Goal: Information Seeking & Learning: Find specific page/section

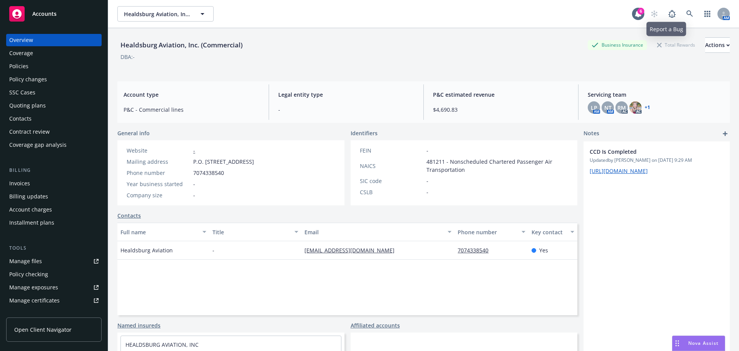
click at [686, 15] on icon at bounding box center [689, 13] width 7 height 7
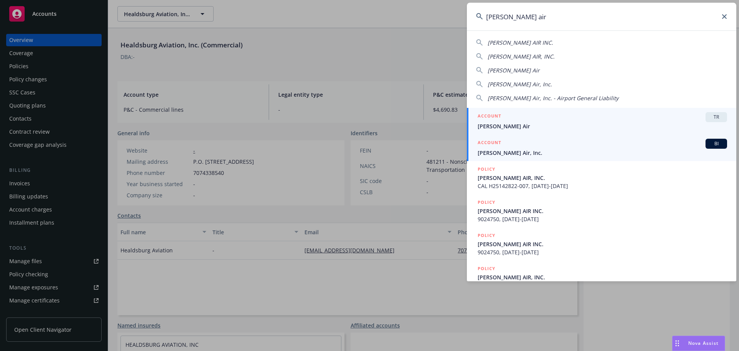
type input "[PERSON_NAME] air"
click at [537, 145] on div "ACCOUNT BI" at bounding box center [601, 144] width 249 height 10
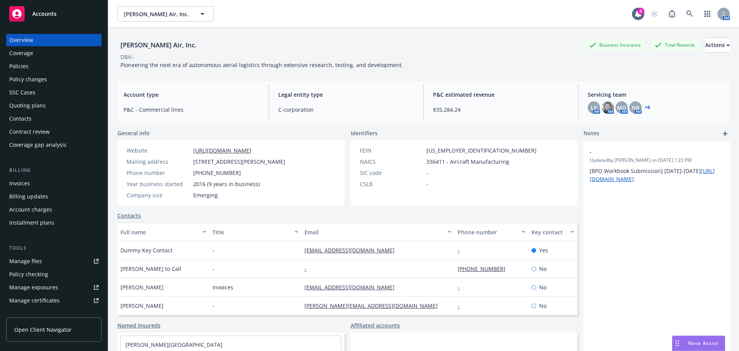
click at [9, 63] on div "Policies" at bounding box center [18, 66] width 19 height 12
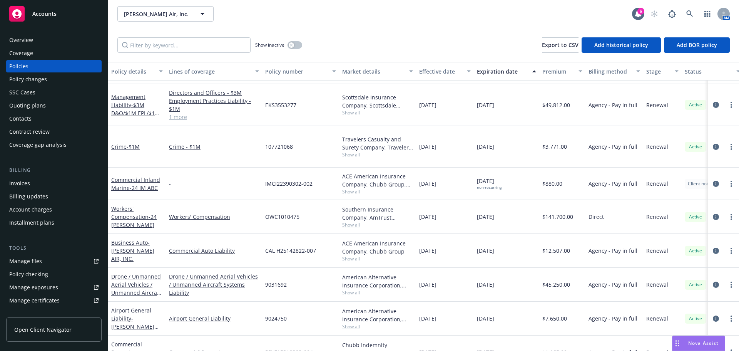
scroll to position [45, 0]
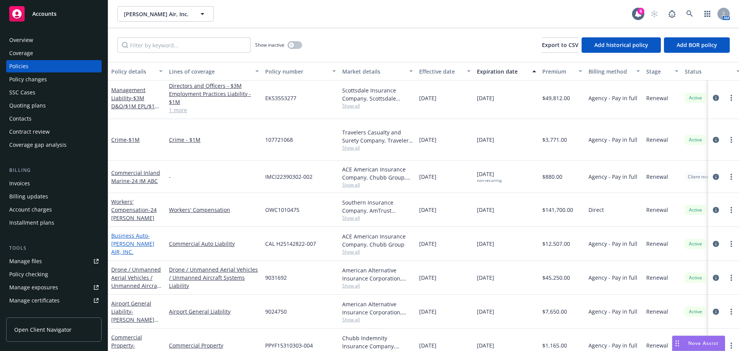
click at [134, 232] on span "- [PERSON_NAME] AIR, INC." at bounding box center [132, 243] width 43 height 23
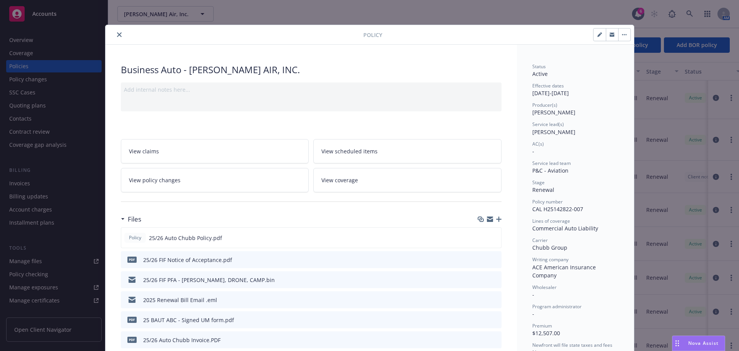
click at [496, 216] on div at bounding box center [489, 219] width 24 height 6
click at [496, 219] on icon "button" at bounding box center [498, 218] width 5 height 5
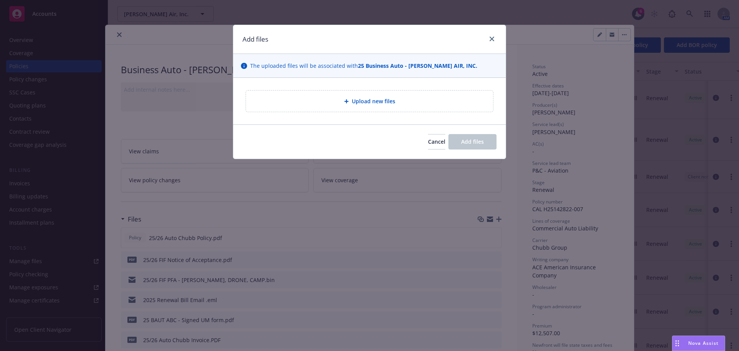
click at [458, 109] on div "Upload new files" at bounding box center [369, 100] width 247 height 21
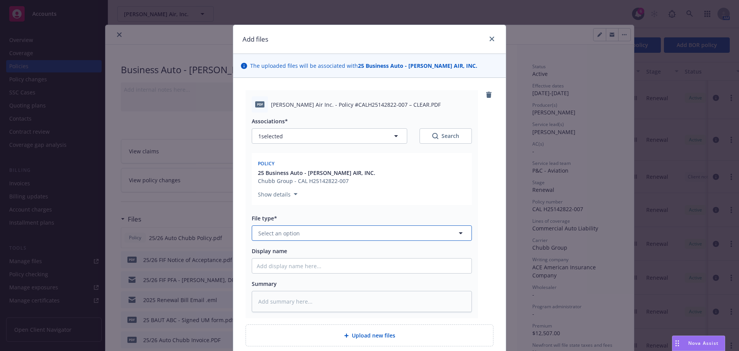
click at [309, 228] on button "Select an option" at bounding box center [362, 232] width 220 height 15
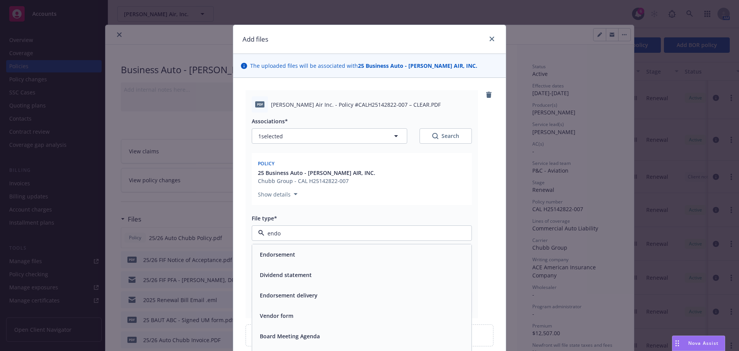
type input "endor"
drag, startPoint x: 287, startPoint y: 248, endPoint x: 309, endPoint y: 252, distance: 22.7
click at [290, 247] on div "Endorsement" at bounding box center [361, 254] width 219 height 20
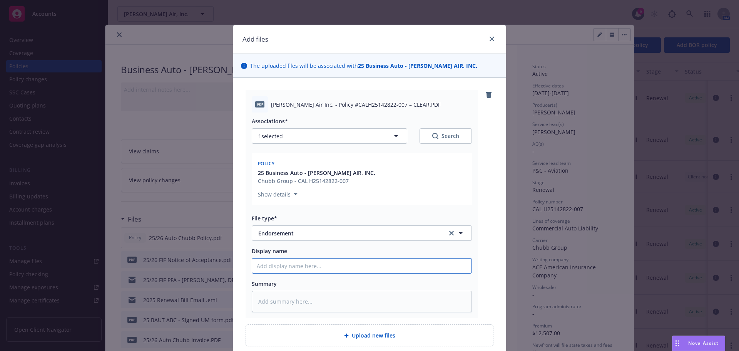
click at [309, 262] on input "Display name" at bounding box center [361, 265] width 219 height 15
type textarea "x"
type input "2"
type textarea "x"
type input "20"
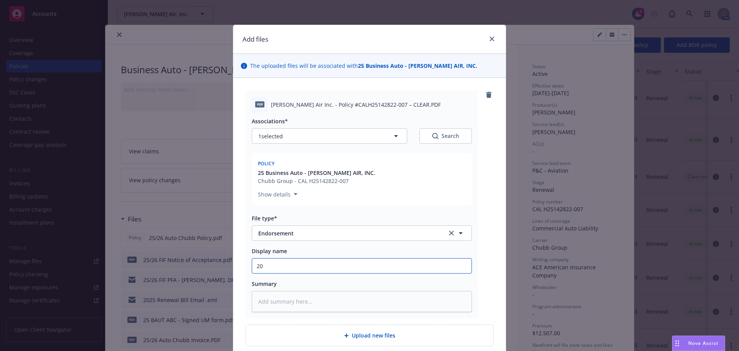
type textarea "x"
type input "202"
type textarea "x"
type input "2025"
type textarea "x"
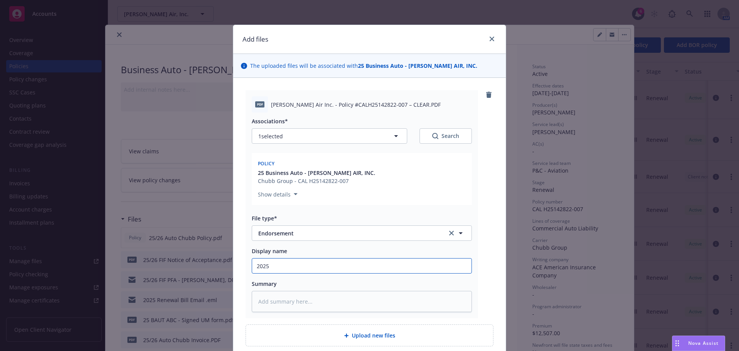
type input "2025"
type textarea "x"
type input "2025 A"
type textarea "x"
type input "2025 AN"
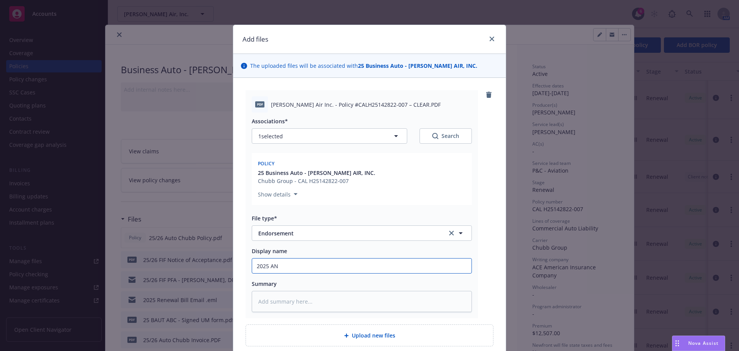
type textarea "x"
type input "2025 A"
type textarea "x"
type input "2025 AM"
type textarea "x"
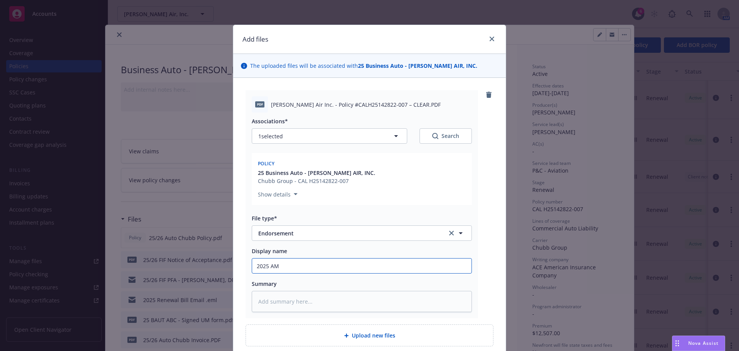
type input "2025 AMB"
type textarea "x"
type input "2025 AM"
type textarea "x"
type input "2025 A"
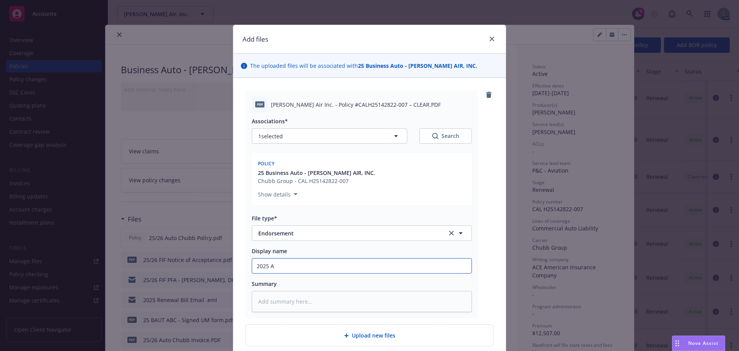
type textarea "x"
type input "2025 Au"
type textarea "x"
type input "2025 Aut"
type textarea "x"
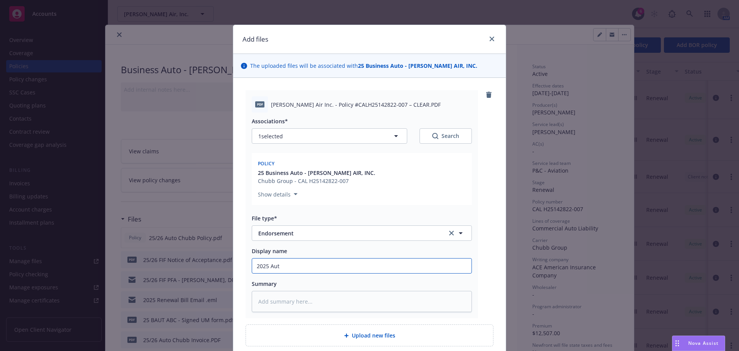
type input "2025 Auto"
type textarea "x"
type input "2025 Autop"
type textarea "x"
type input "2025 Autop"
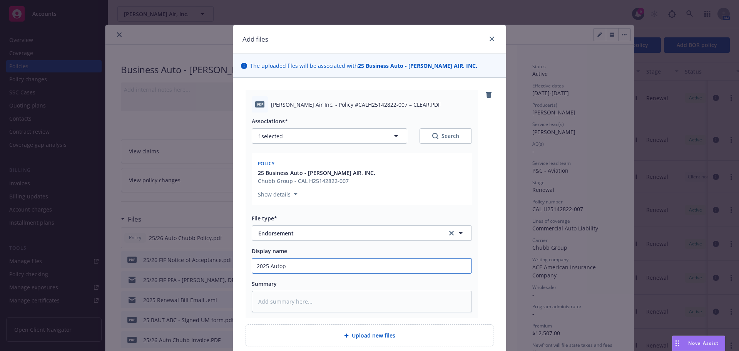
type textarea "x"
type input "2025 Autop"
type textarea "x"
type input "2025 Auto"
type textarea "x"
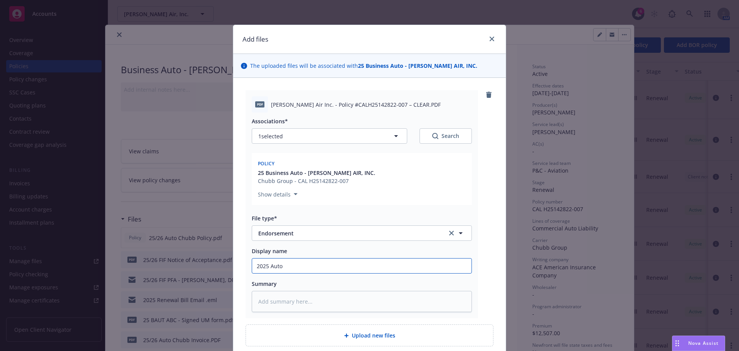
type input "2025 Auto C"
type textarea "x"
type input "2025 Auto Ch"
type textarea "x"
type input "2025 Auto Chubn"
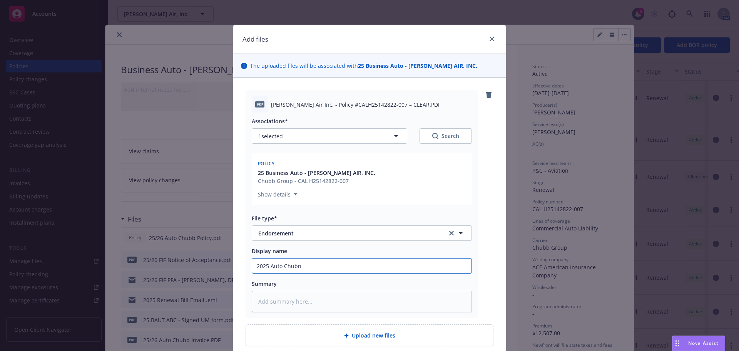
type textarea "x"
type input "2025 Auto Chubnb"
type textarea "x"
type input "2025 Auto Chubnbb"
type textarea "x"
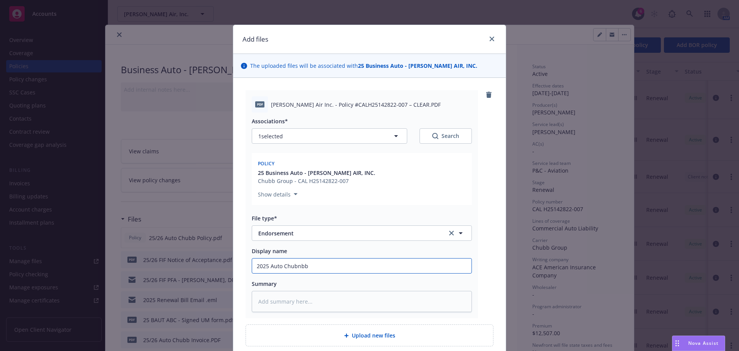
type input "2025 Auto Chubnb"
type textarea "x"
type input "2025 Auto Chubn"
type textarea "x"
type input "2025 Auto Chub"
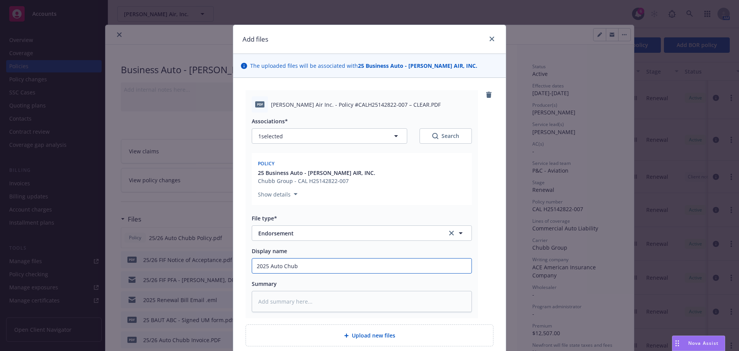
type textarea "x"
type input "2025 Auto Chubb"
type textarea "x"
type input "2025 Auto Chubb"
type textarea "x"
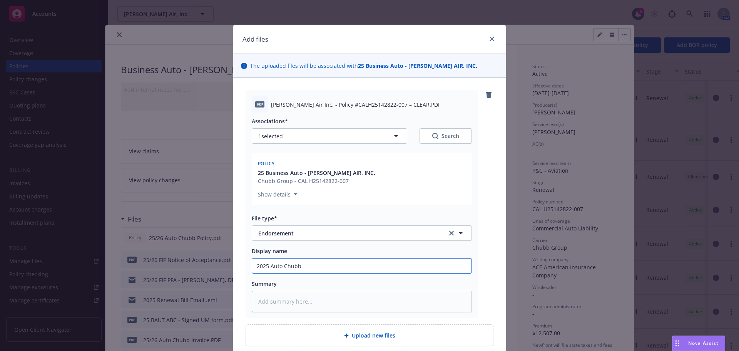
type input "2025 Auto Chubb -"
type textarea "x"
type input "2025 Auto Chubb -"
type textarea "x"
type input "2025 Auto Chubb - Y"
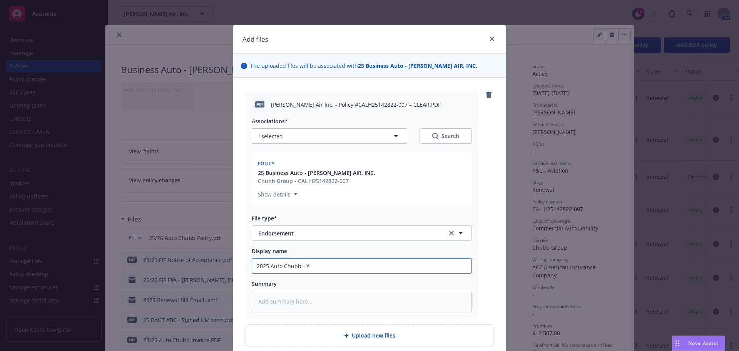
type textarea "x"
type input "2025 Auto Chubb - Ye"
type textarea "x"
type input "2025 Auto Chubb - Yeb"
type textarea "x"
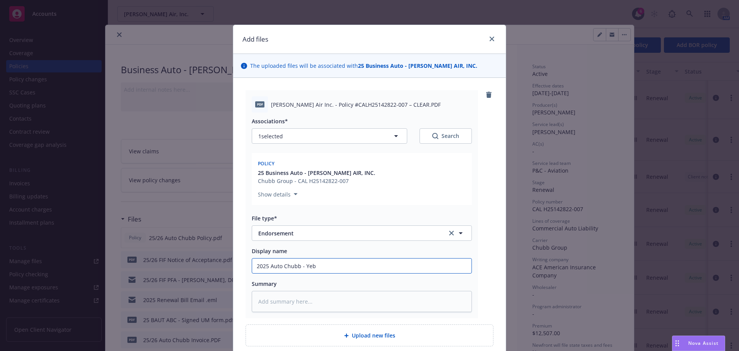
type input "2025 Auto Chubb - Yeba"
type textarea "x"
type input "2025 Auto [PERSON_NAME]"
type textarea "x"
type input "2025 Auto [PERSON_NAME]"
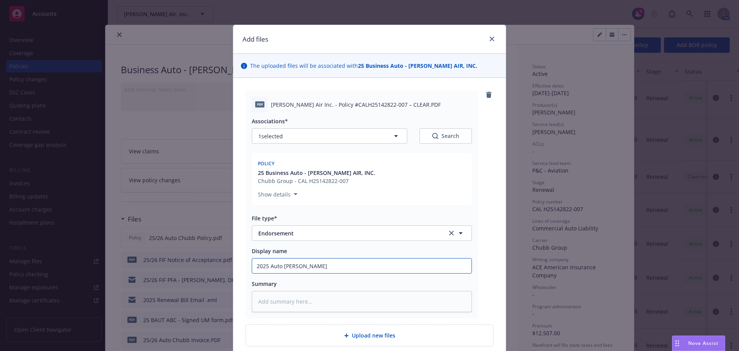
type textarea "x"
type input "2025 Auto [PERSON_NAME] S"
type textarea "x"
type input "2025 Auto [PERSON_NAME] Shi"
type textarea "x"
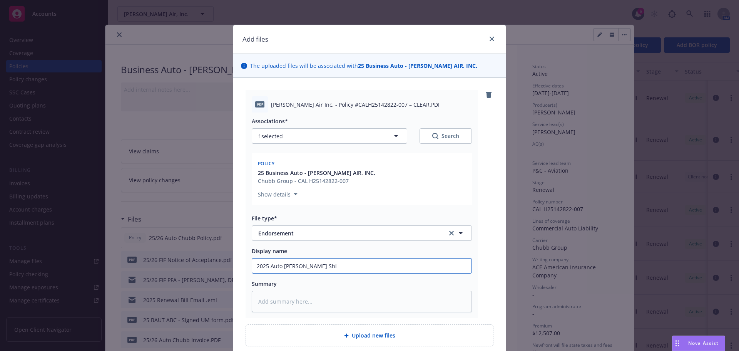
type input "2025 Auto Chubb - [PERSON_NAME]"
type textarea "x"
type input "2025 Auto [PERSON_NAME]"
type textarea "x"
type input "2025 Auto Chubb - [PERSON_NAME]"
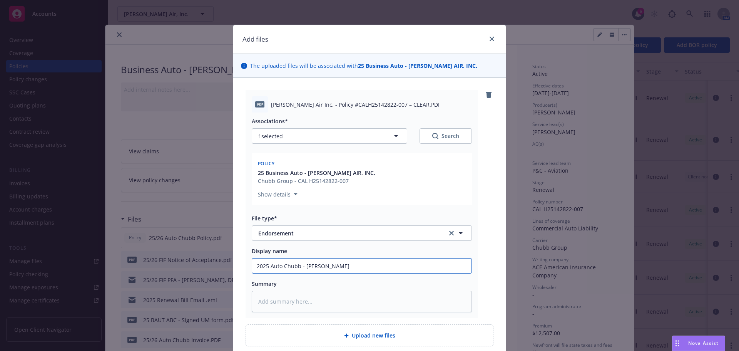
type textarea "x"
type input "2025 Auto [PERSON_NAME] Shi"
type textarea "x"
type input "2025 Auto [PERSON_NAME]"
type textarea "x"
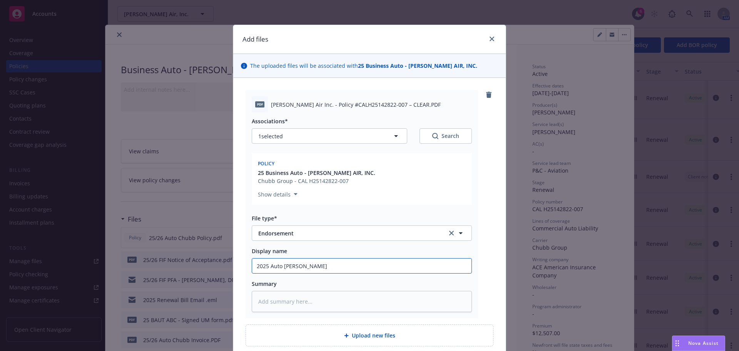
type input "2025 Auto [PERSON_NAME] Shin E"
type textarea "x"
type input "2025 Auto [PERSON_NAME] Shin En"
type textarea "x"
type input "2025 Auto [PERSON_NAME] Shin End"
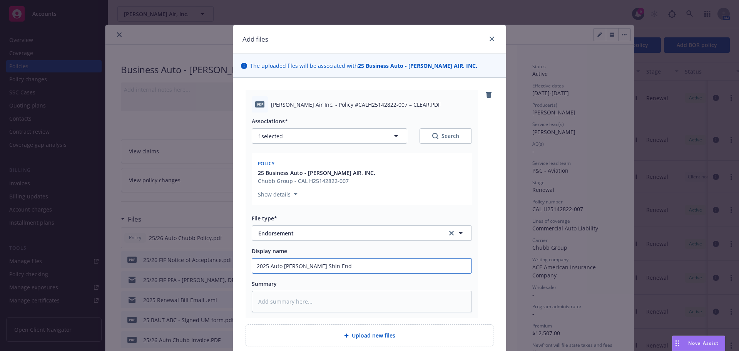
type textarea "x"
type input "2025 Auto [PERSON_NAME] Shin Endo"
type textarea "x"
type input "2025 Auto [PERSON_NAME] Shin Endop"
type textarea "x"
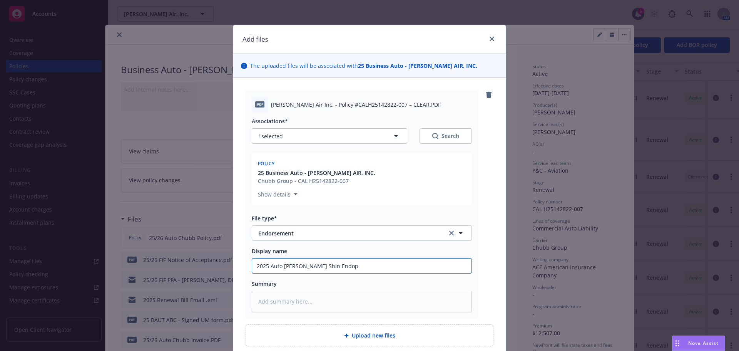
type input "2025 Auto [PERSON_NAME] Shin Endo"
type textarea "x"
type input "2025 Auto [PERSON_NAME] Shin Endor"
type textarea "x"
type input "2025 Auto [PERSON_NAME] Shin Endors"
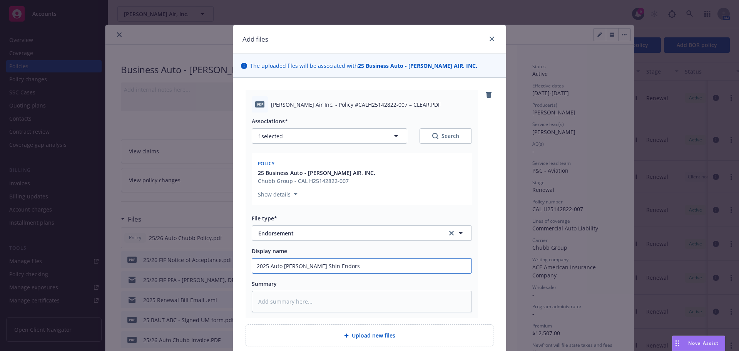
type textarea "x"
type input "2025 Auto [PERSON_NAME] Shin Endorse"
type textarea "x"
type input "2025 Auto [PERSON_NAME] Shin Endorsem"
type textarea "x"
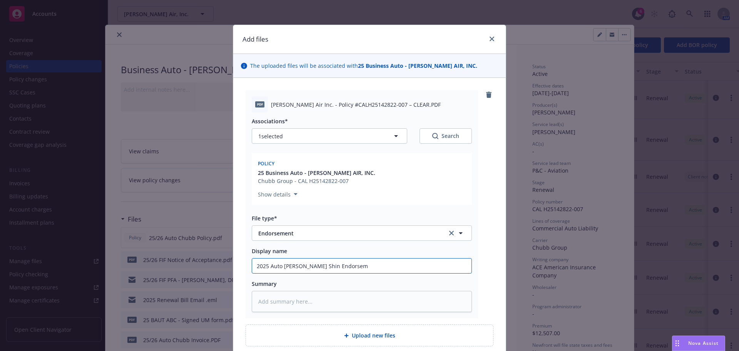
type input "2025 Auto [PERSON_NAME] Shin Endorseme"
type textarea "x"
type input "2025 Auto [PERSON_NAME] Endorsemen"
type textarea "x"
click at [313, 261] on input "2025 Auto [PERSON_NAME] Shin Endorsement" at bounding box center [361, 265] width 219 height 15
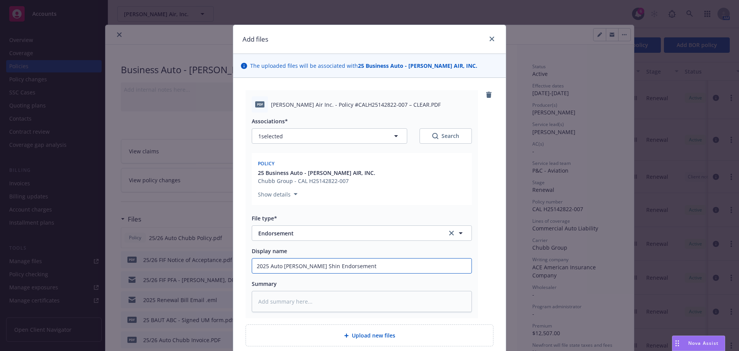
click at [313, 261] on input "2025 Auto [PERSON_NAME] Shin Endorsement" at bounding box center [361, 265] width 219 height 15
type input "2025 Auto [PERSON_NAME] Shin Endorsement"
click at [268, 293] on textarea at bounding box center [362, 300] width 220 height 21
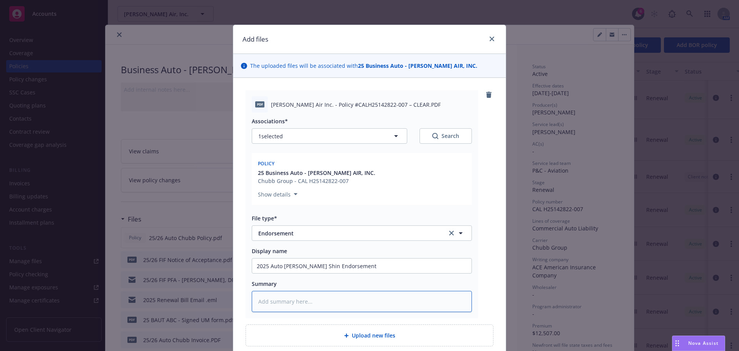
paste textarea "2025 Auto [PERSON_NAME] Shin Endorsement"
type textarea "x"
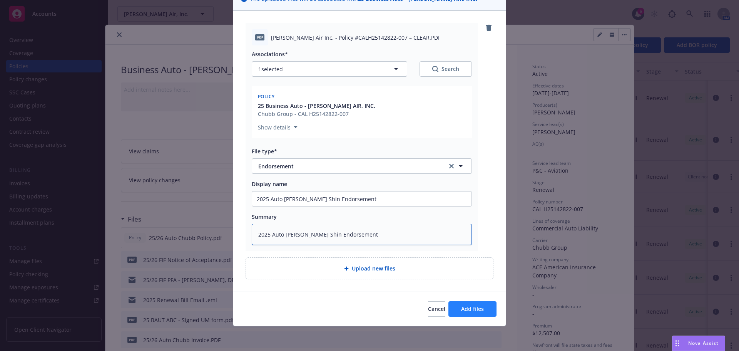
type textarea "2025 Auto [PERSON_NAME] Shin Endorsement"
click at [480, 309] on span "Add files" at bounding box center [472, 308] width 23 height 7
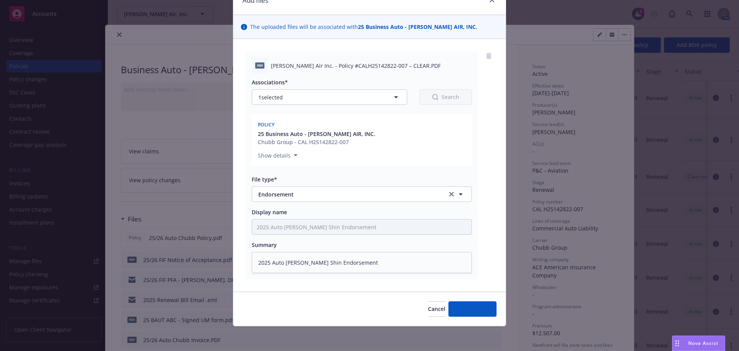
scroll to position [39, 0]
type textarea "x"
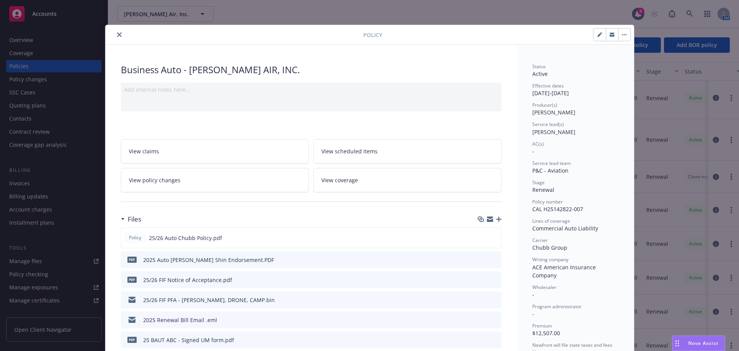
click at [117, 34] on icon "close" at bounding box center [119, 34] width 5 height 5
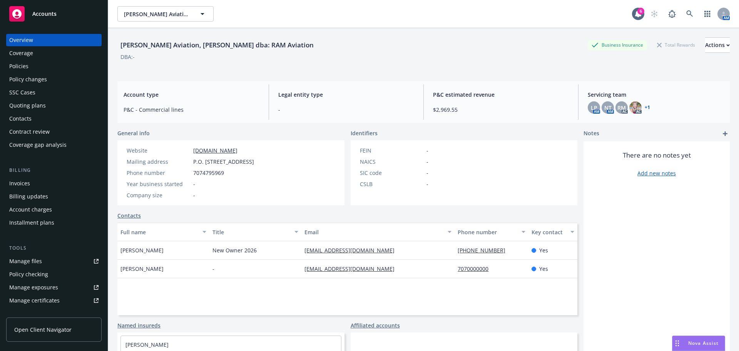
click at [25, 177] on div "Invoices" at bounding box center [19, 183] width 21 height 12
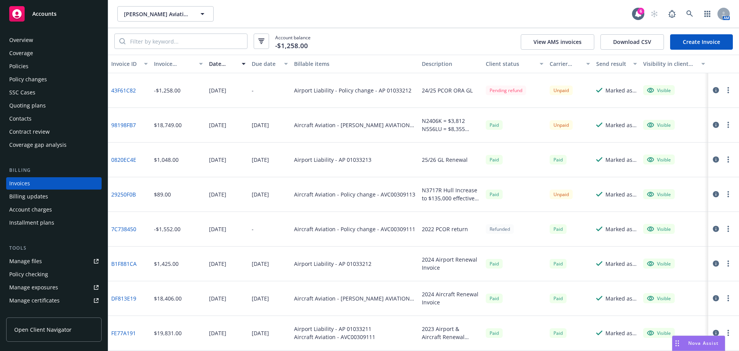
click at [24, 260] on div "Manage files" at bounding box center [25, 261] width 33 height 12
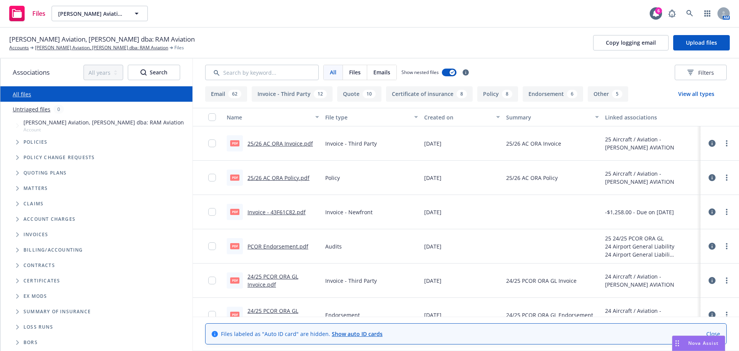
click at [536, 93] on button "Endorsement 6" at bounding box center [553, 93] width 60 height 15
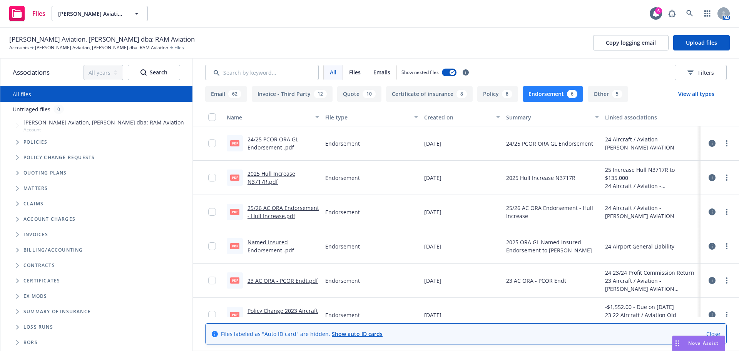
click at [259, 173] on link "2025 Hull Increase N3717R.pdf" at bounding box center [271, 177] width 48 height 15
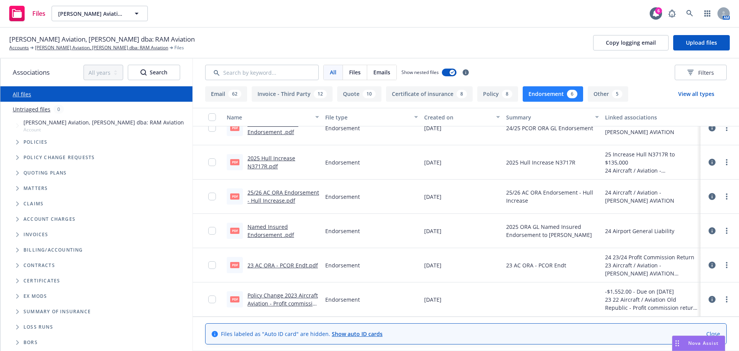
click at [15, 144] on span "Tree Example" at bounding box center [17, 142] width 12 height 12
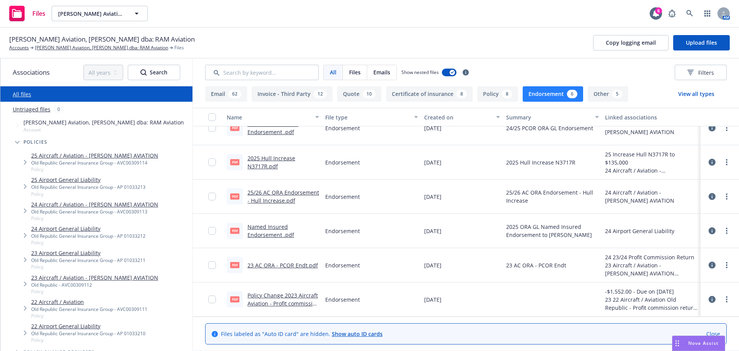
click at [65, 157] on link "25 Aircraft / Aviation - ROBERT A. MARKWORD AVIATION" at bounding box center [94, 155] width 127 height 8
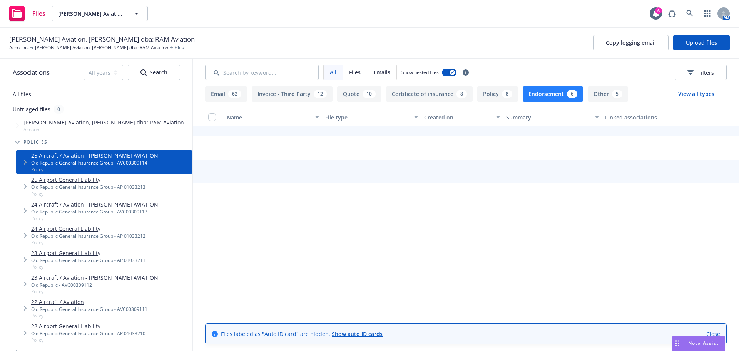
scroll to position [13, 0]
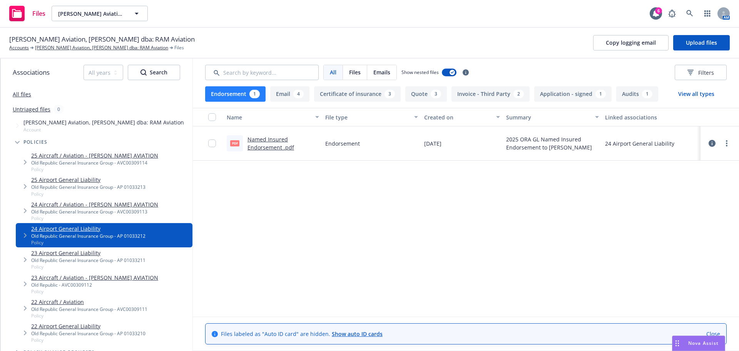
click at [64, 205] on link "24 Aircraft / Aviation - ROBERT A. MARKWORD AVIATION" at bounding box center [94, 204] width 127 height 8
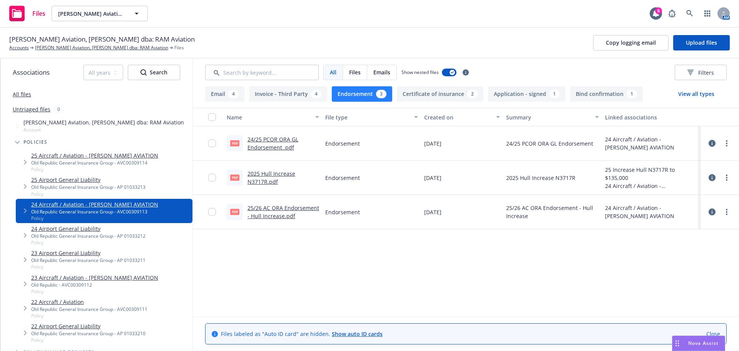
click at [75, 278] on link "23 Aircraft / Aviation - ROBERT A. MARKWORD AVIATION" at bounding box center [94, 277] width 127 height 8
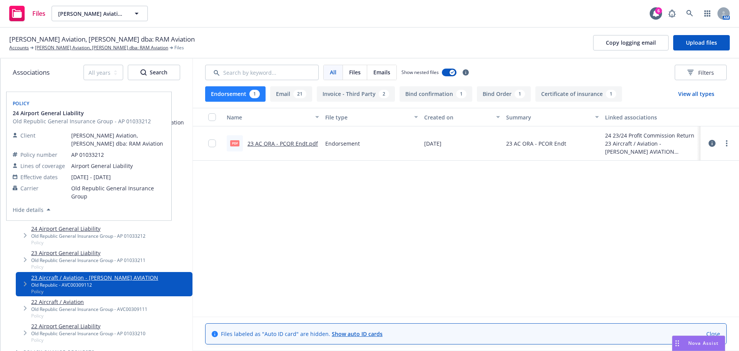
click at [130, 205] on div "Client Robert A. Markword Aviation, Zoe Calvert dba: RAM Aviation Policy number…" at bounding box center [89, 170] width 152 height 87
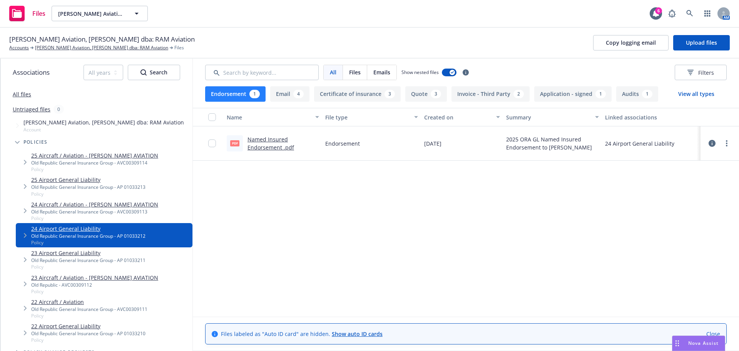
click at [176, 205] on div "24 Aircraft / Aviation - ROBERT A. MARKWORD AVIATION Old Republic General Insur…" at bounding box center [104, 211] width 177 height 24
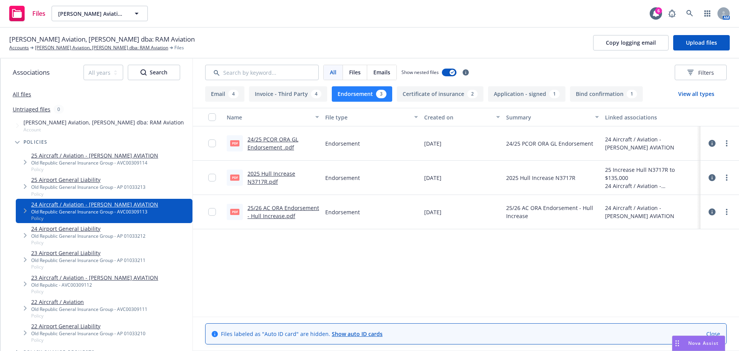
click at [158, 204] on link "24 Aircraft / Aviation - ROBERT A. MARKWORD AVIATION" at bounding box center [94, 204] width 127 height 8
click at [264, 177] on link "2025 Hull Increase N3717R.pdf" at bounding box center [271, 177] width 48 height 15
